Goal: Information Seeking & Learning: Compare options

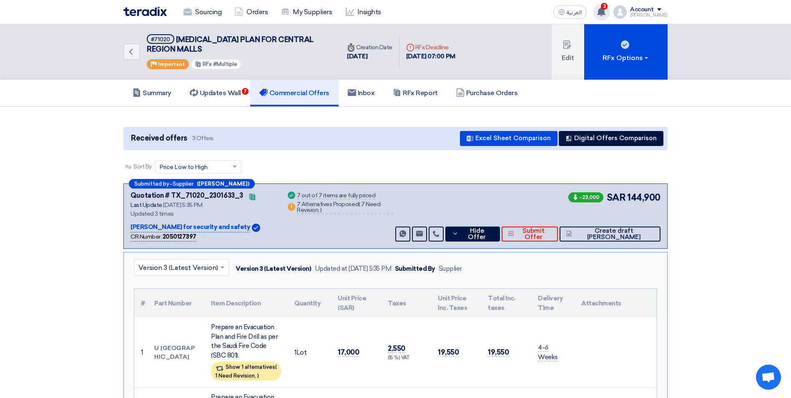
click at [610, 10] on div "3 You have a new offer for 'SUPPLY & INSTALLATION OF COILS FOR TRANE PACKAGE & …" at bounding box center [601, 12] width 17 height 17
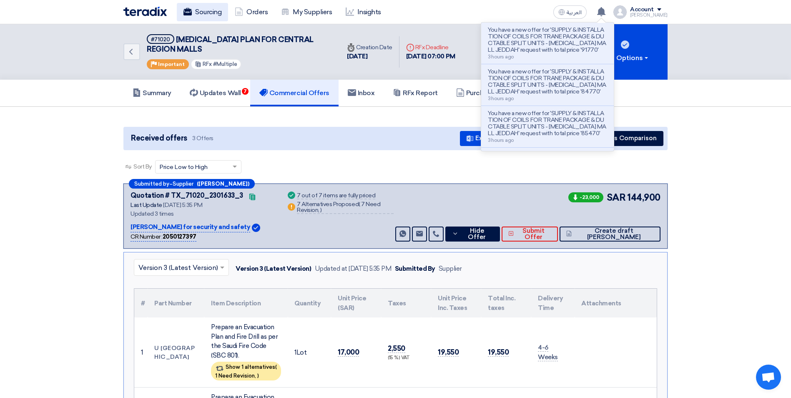
click at [206, 17] on link "Sourcing" at bounding box center [202, 12] width 51 height 18
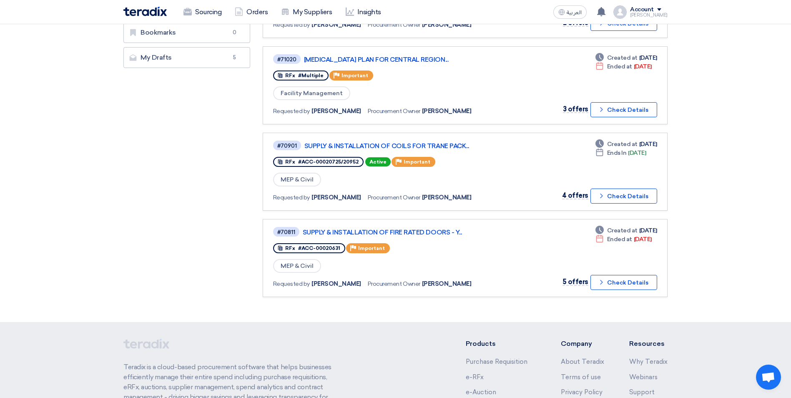
scroll to position [250, 0]
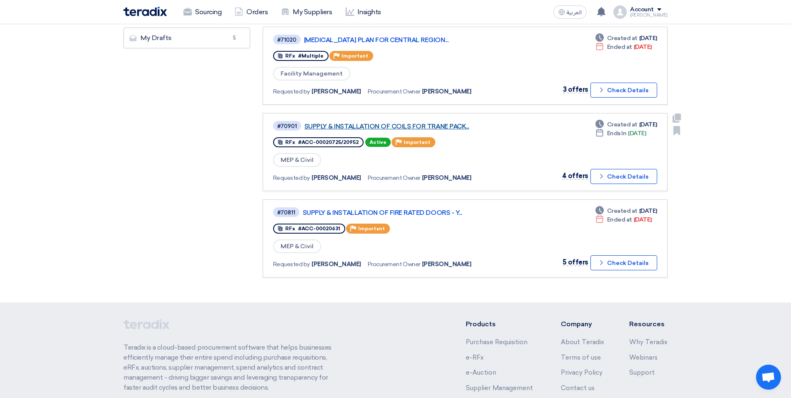
click at [429, 125] on link "SUPPLY & INSTALLATION OF COILS FOR TRANE PACK..." at bounding box center [408, 127] width 208 height 8
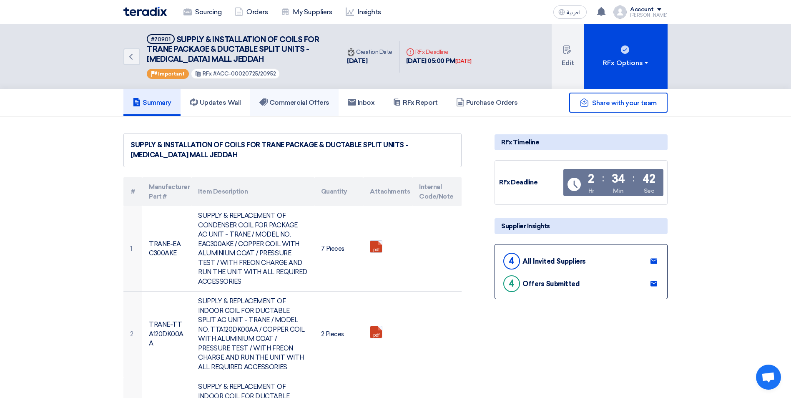
click at [323, 98] on h5 "Commercial Offers" at bounding box center [294, 102] width 70 height 8
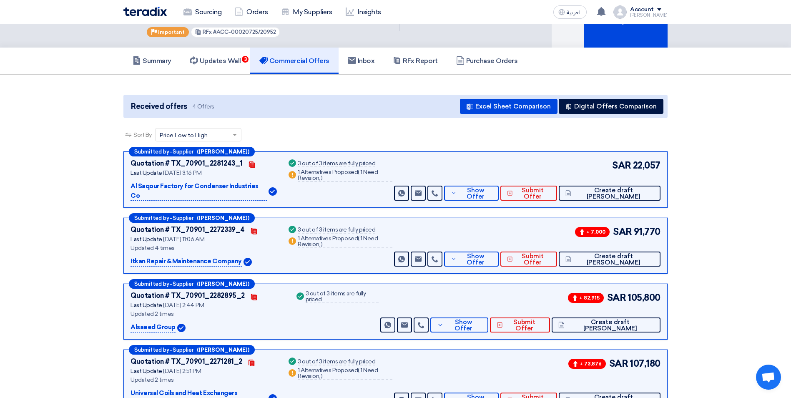
scroll to position [83, 0]
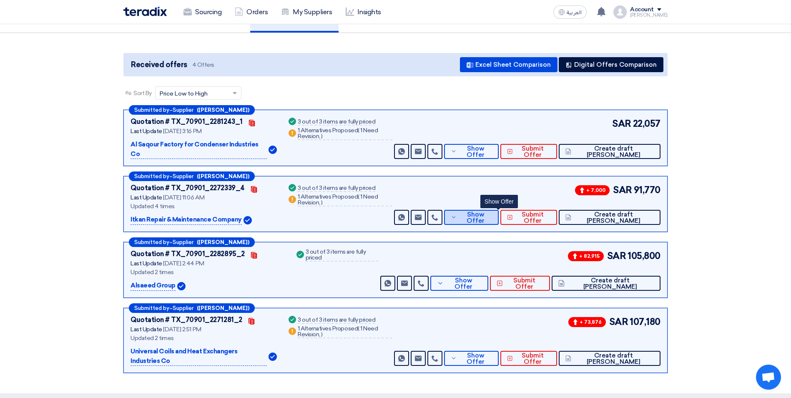
click at [499, 211] on button "Show Offer" at bounding box center [471, 217] width 55 height 15
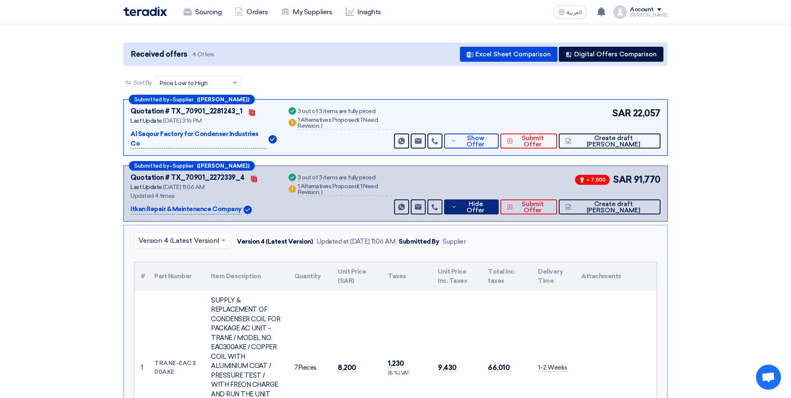
scroll to position [42, 0]
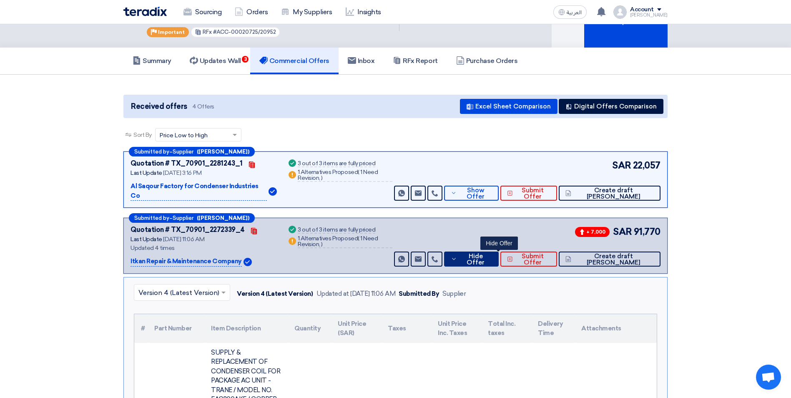
click at [492, 253] on span "Hide Offer" at bounding box center [475, 259] width 33 height 13
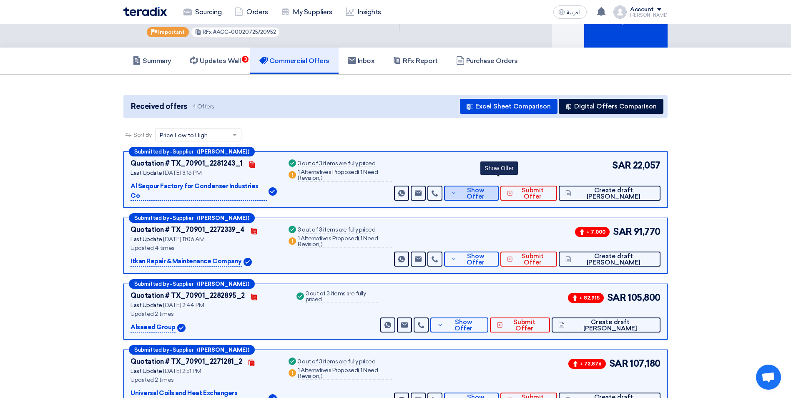
click at [492, 187] on span "Show Offer" at bounding box center [474, 193] width 33 height 13
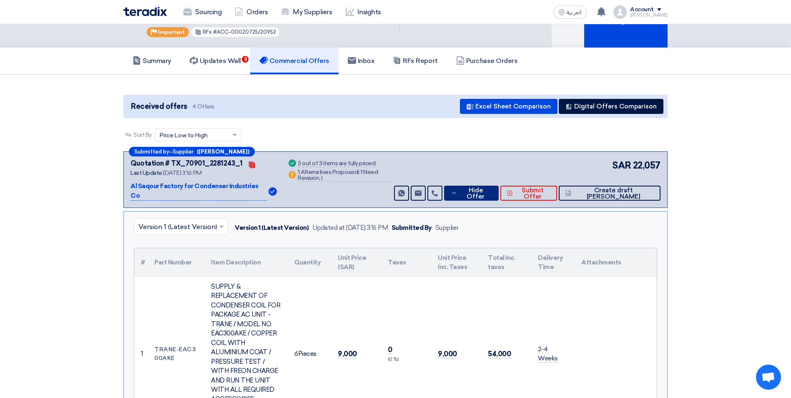
scroll to position [83, 0]
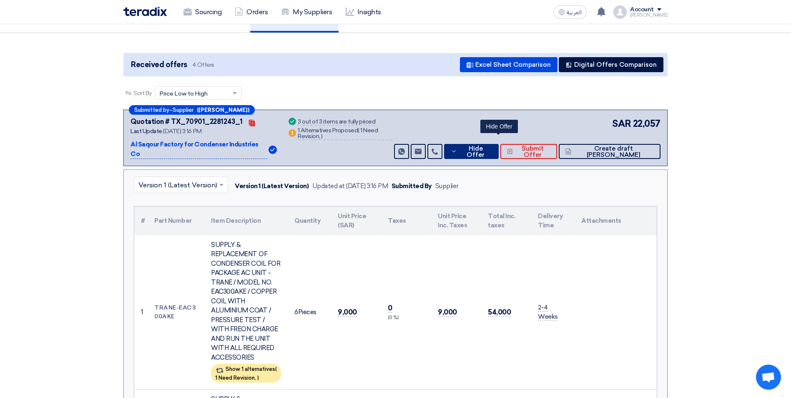
click at [492, 145] on span "Hide Offer" at bounding box center [475, 151] width 33 height 13
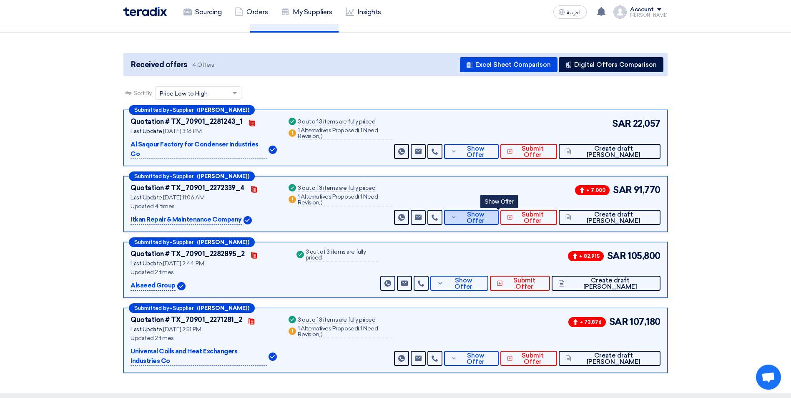
click at [492, 211] on span "Show Offer" at bounding box center [474, 217] width 33 height 13
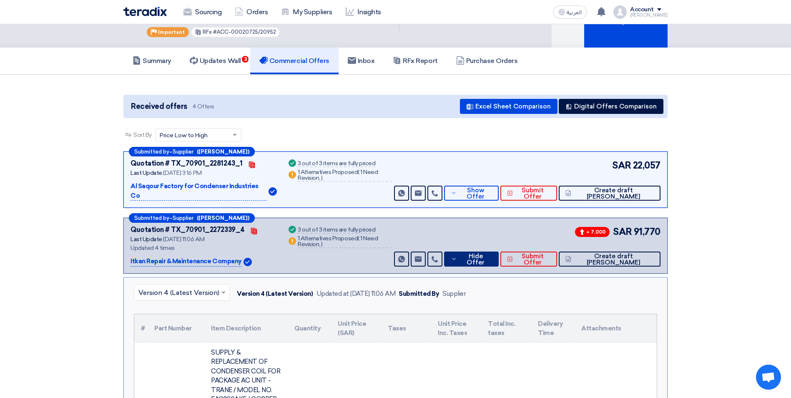
scroll to position [0, 0]
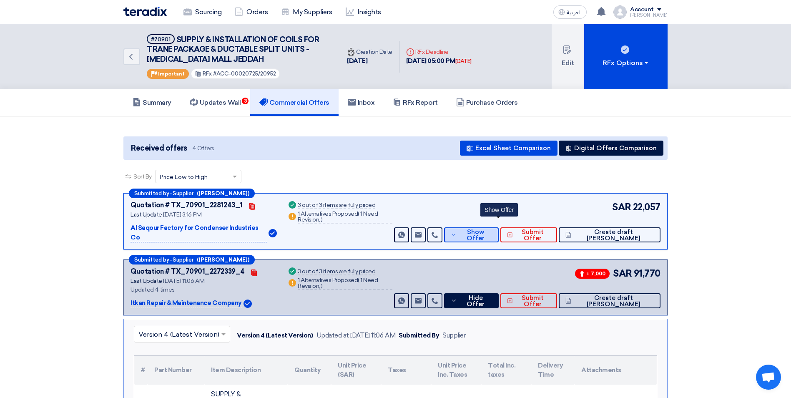
click at [483, 227] on button "Show Offer" at bounding box center [471, 234] width 55 height 15
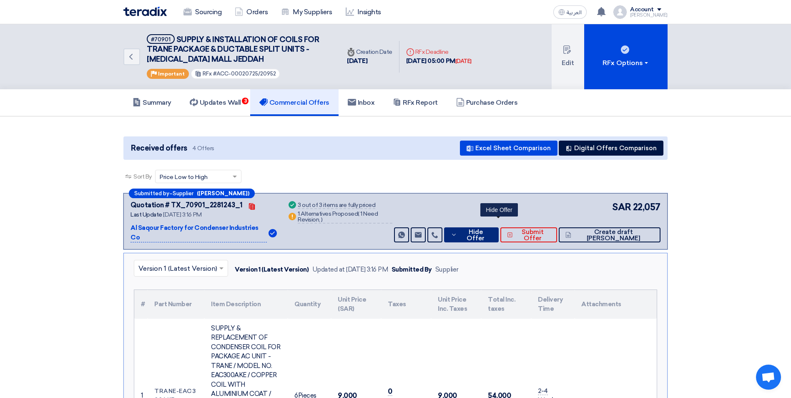
click at [492, 229] on span "Hide Offer" at bounding box center [475, 235] width 33 height 13
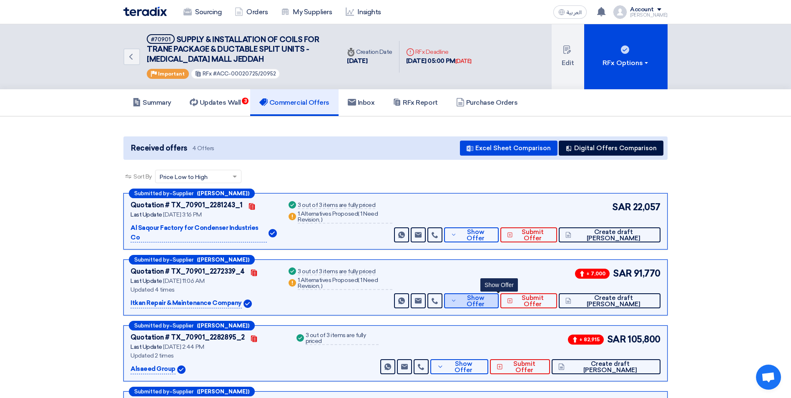
click at [457, 297] on icon at bounding box center [453, 300] width 6 height 7
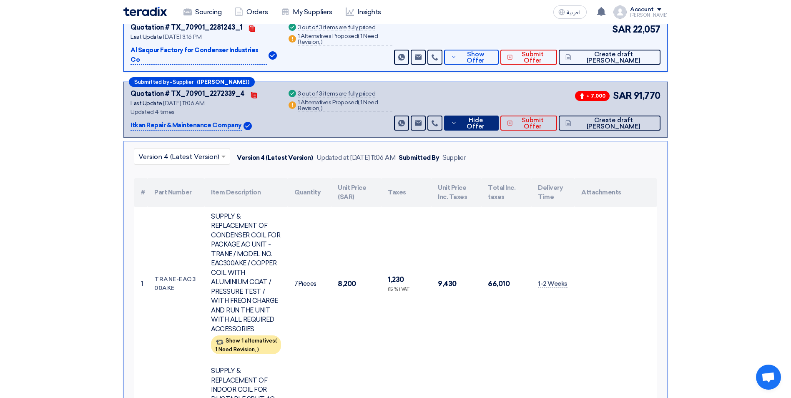
scroll to position [208, 0]
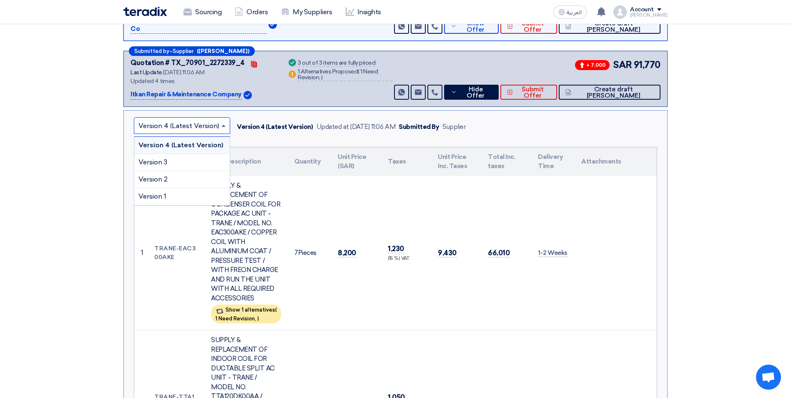
click at [221, 125] on span at bounding box center [223, 126] width 4 height 2
click at [208, 154] on div "Version 3" at bounding box center [181, 162] width 95 height 17
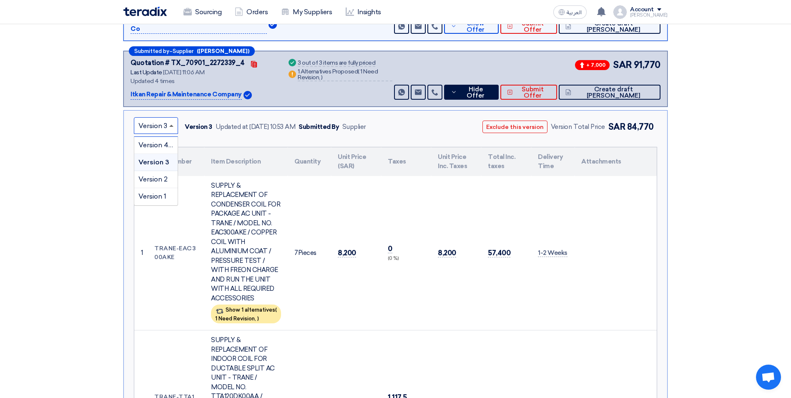
click at [171, 125] on span at bounding box center [171, 126] width 4 height 2
click at [166, 175] on span "Version 2" at bounding box center [152, 179] width 29 height 8
click at [162, 120] on input "text" at bounding box center [151, 127] width 27 height 14
click at [164, 192] on span "Version 1" at bounding box center [152, 196] width 28 height 8
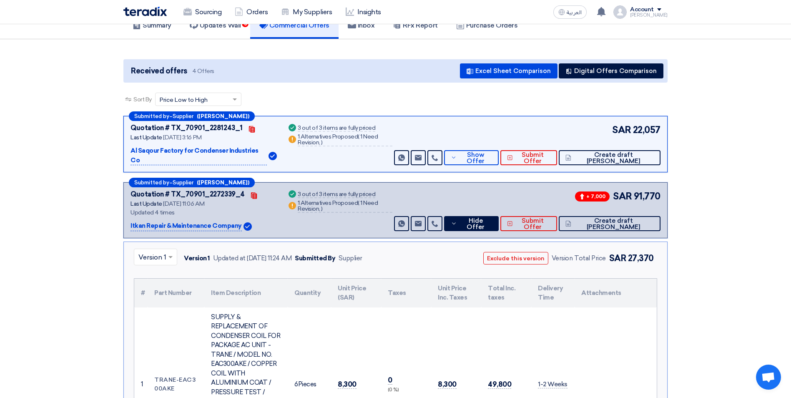
scroll to position [0, 0]
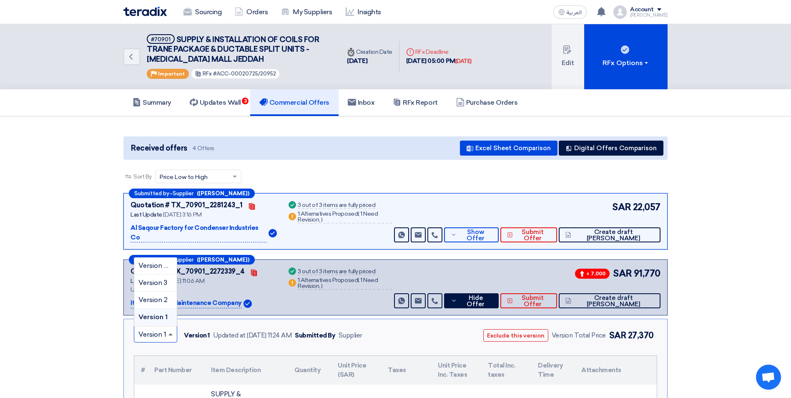
click at [172, 333] on span at bounding box center [170, 334] width 4 height 2
click at [156, 261] on span "Version 4 (Latest Version)" at bounding box center [178, 265] width 81 height 8
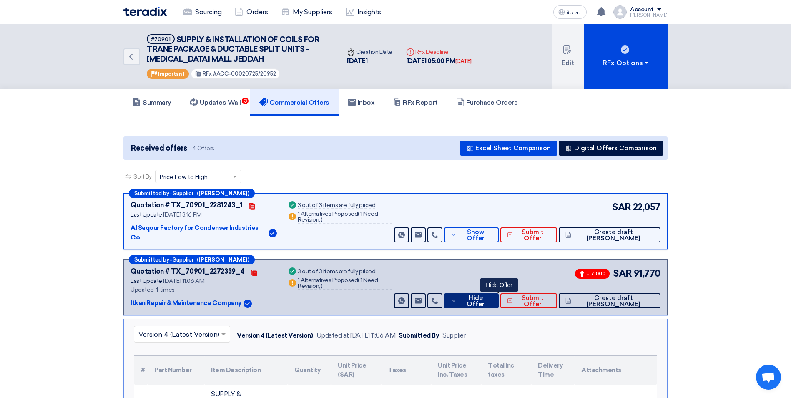
click at [492, 295] on span "Hide Offer" at bounding box center [475, 301] width 33 height 13
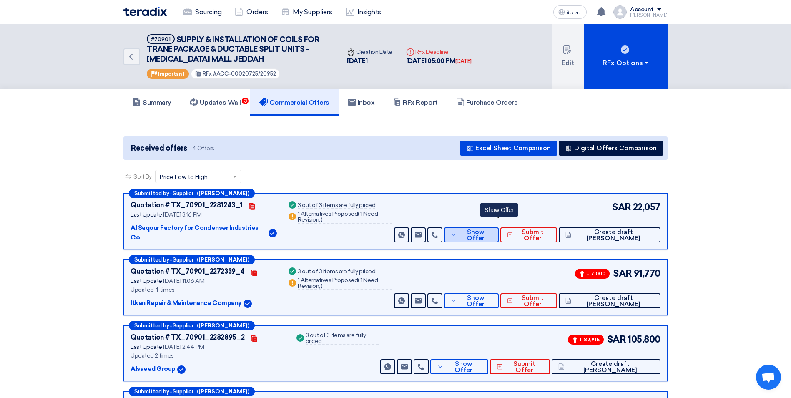
click at [490, 229] on span "Show Offer" at bounding box center [474, 235] width 33 height 13
